Goal: Information Seeking & Learning: Learn about a topic

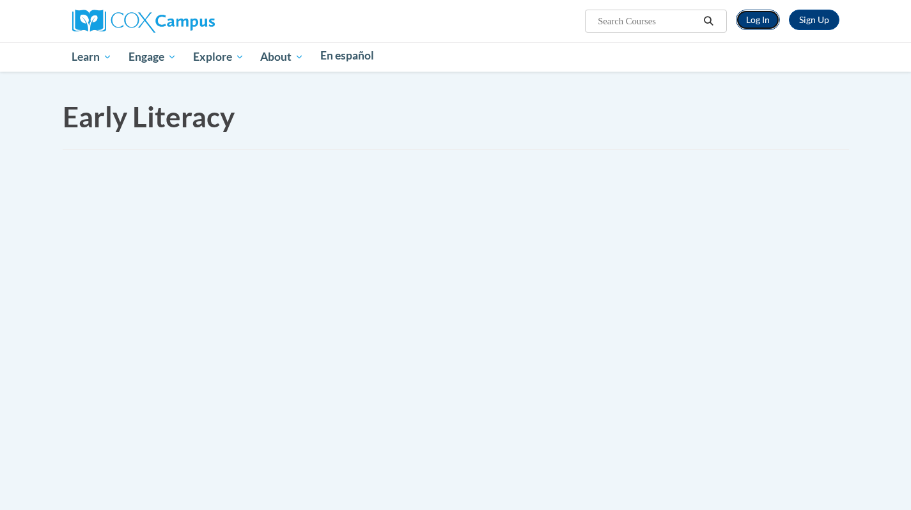
click at [780, 12] on link "Log In" at bounding box center [758, 20] width 44 height 20
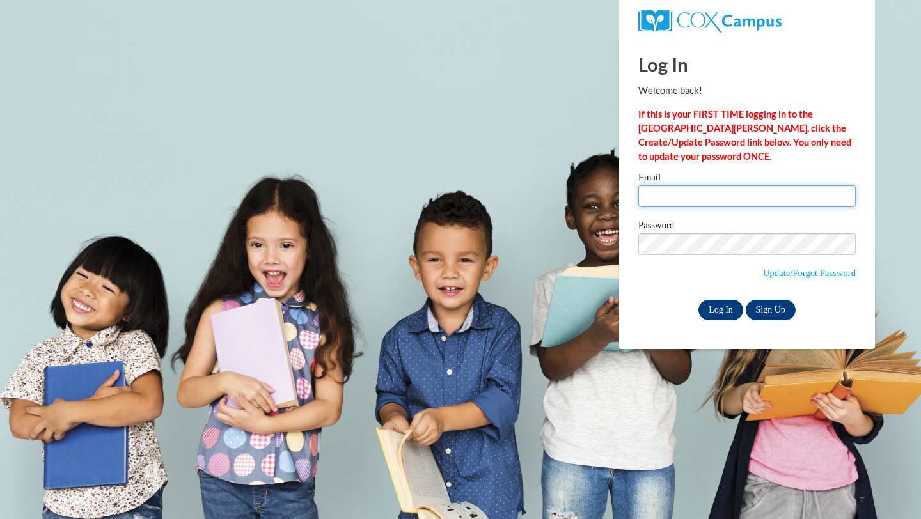
type input "dbpowell@valdosta.edu"
click at [713, 311] on input "Log In" at bounding box center [720, 310] width 45 height 20
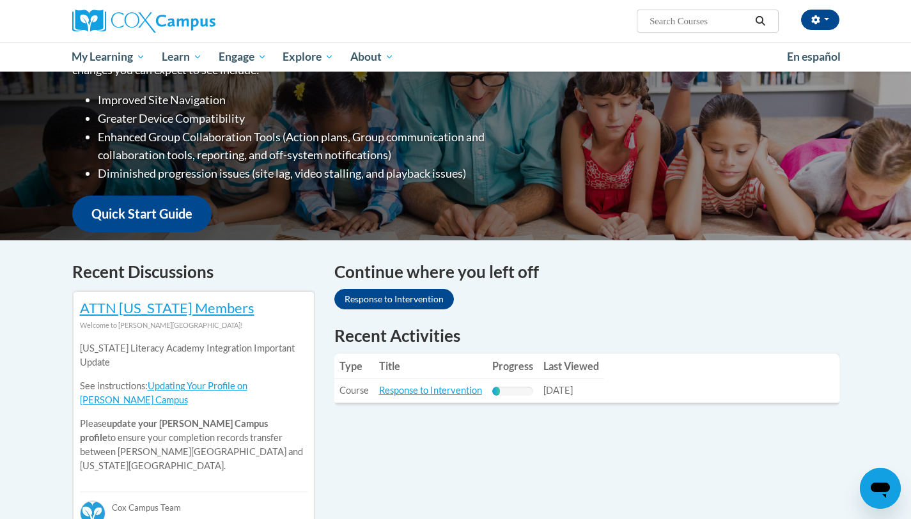
scroll to position [254, 0]
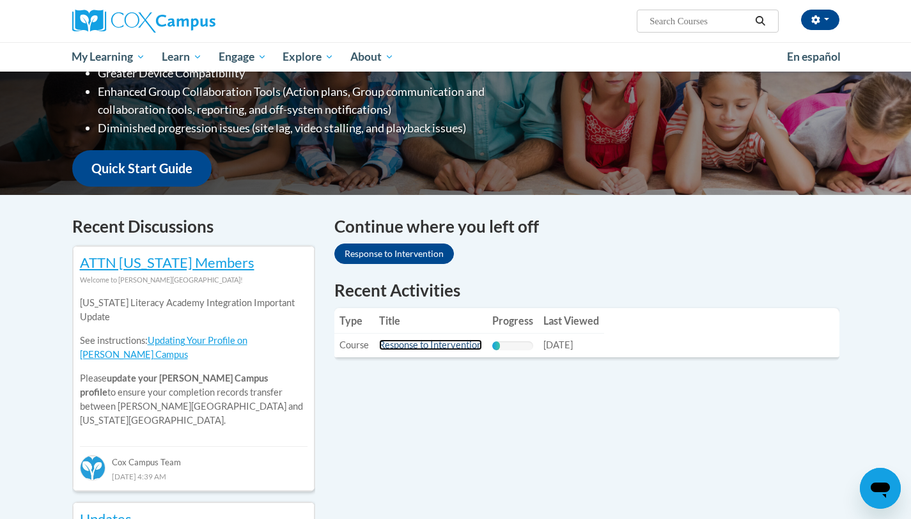
click at [391, 344] on link "Response to Intervention" at bounding box center [430, 345] width 103 height 11
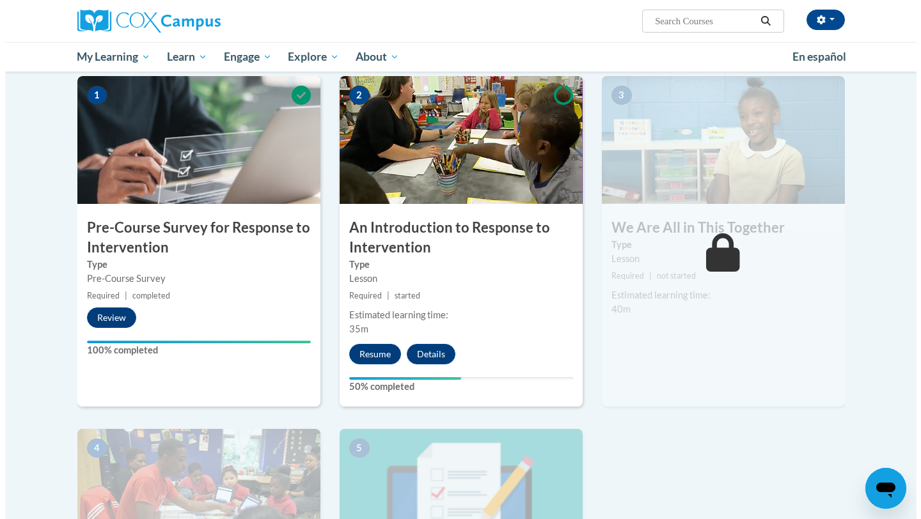
scroll to position [260, 0]
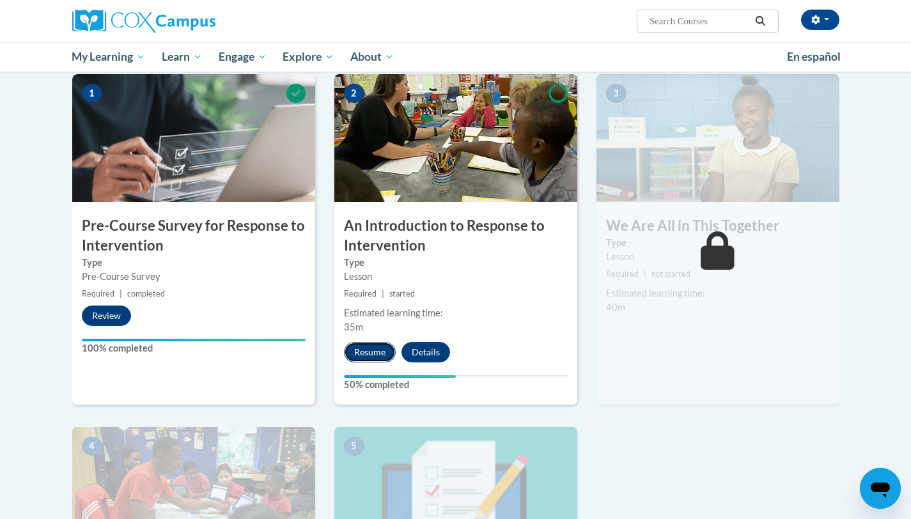
click at [361, 354] on button "Resume" at bounding box center [370, 352] width 52 height 20
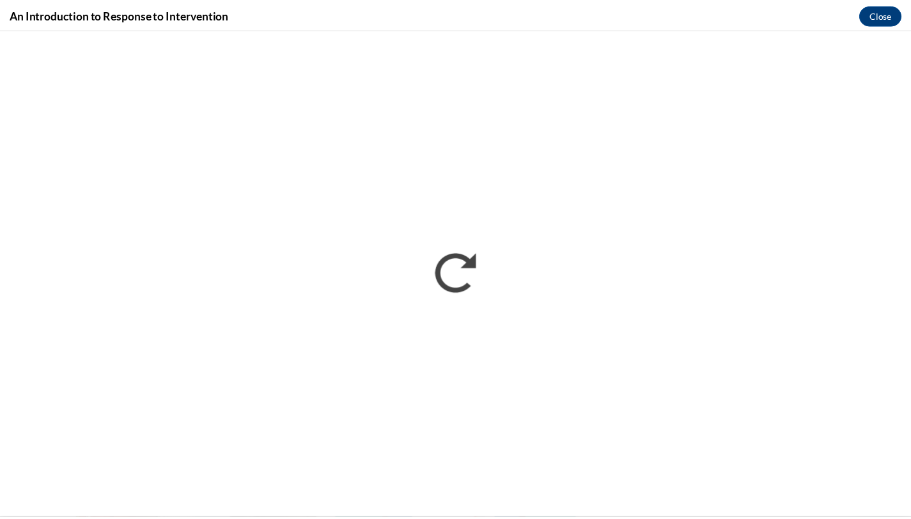
scroll to position [0, 0]
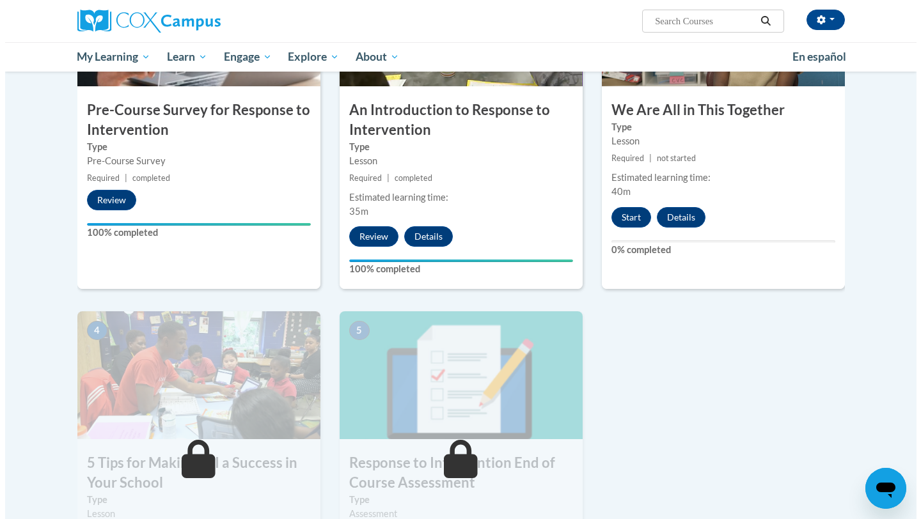
scroll to position [335, 0]
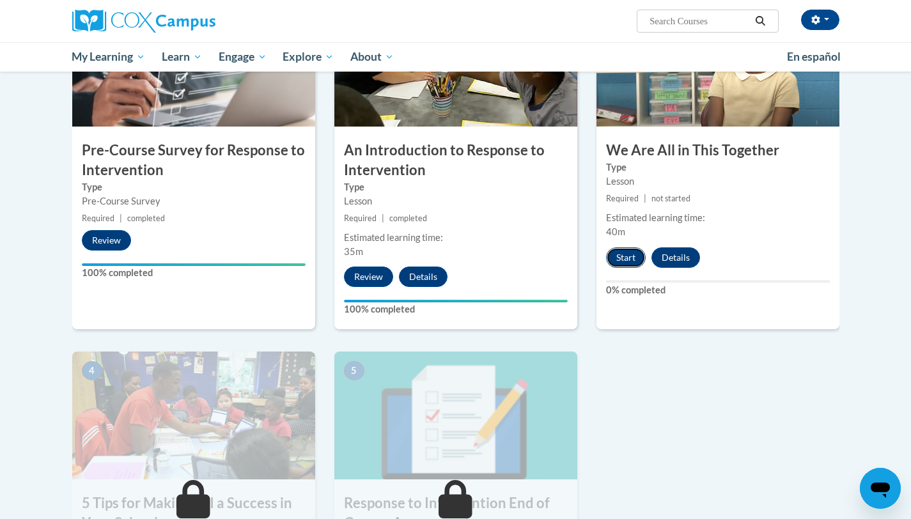
click at [620, 250] on button "Start" at bounding box center [626, 257] width 40 height 20
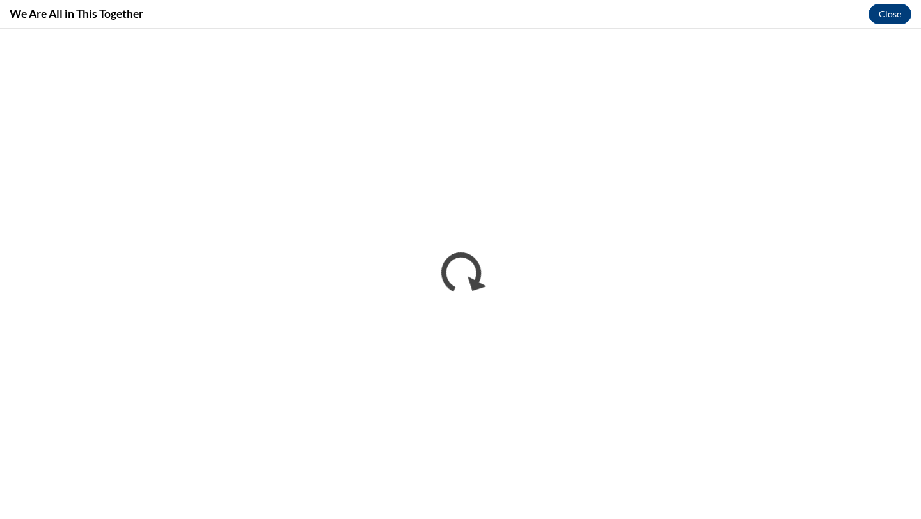
scroll to position [0, 0]
